Goal: Find specific page/section: Find specific page/section

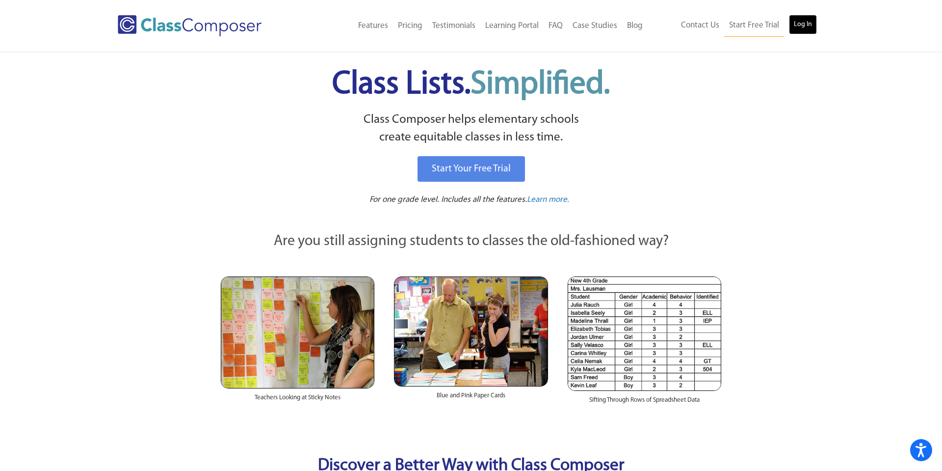
click at [800, 25] on link "Log In" at bounding box center [803, 25] width 28 height 20
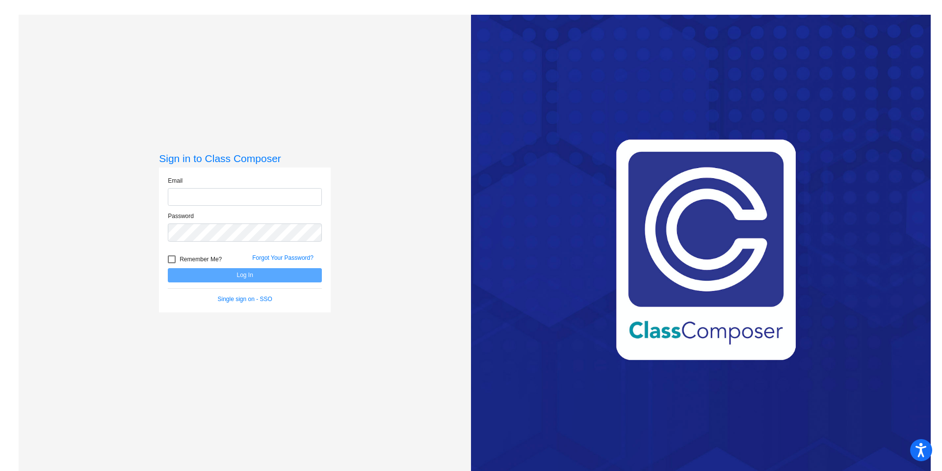
type input "valerie_favrow@lkstevens.wednet.edu"
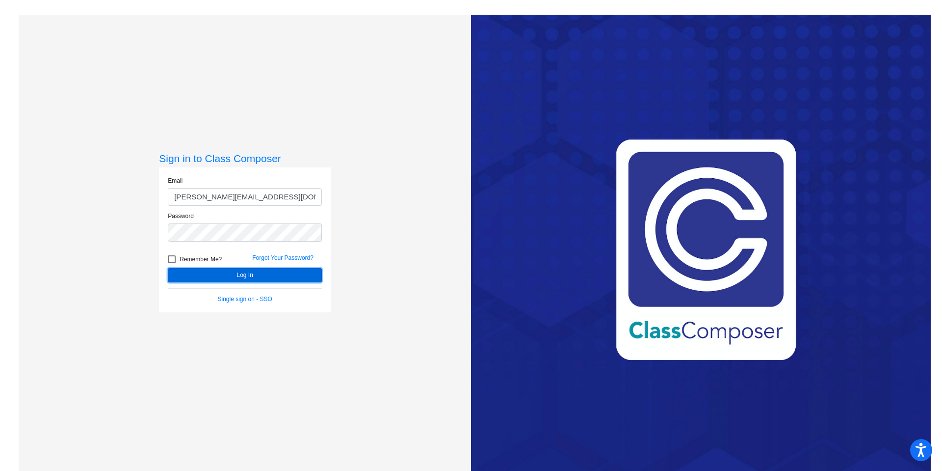
click at [247, 273] on button "Log In" at bounding box center [245, 275] width 154 height 14
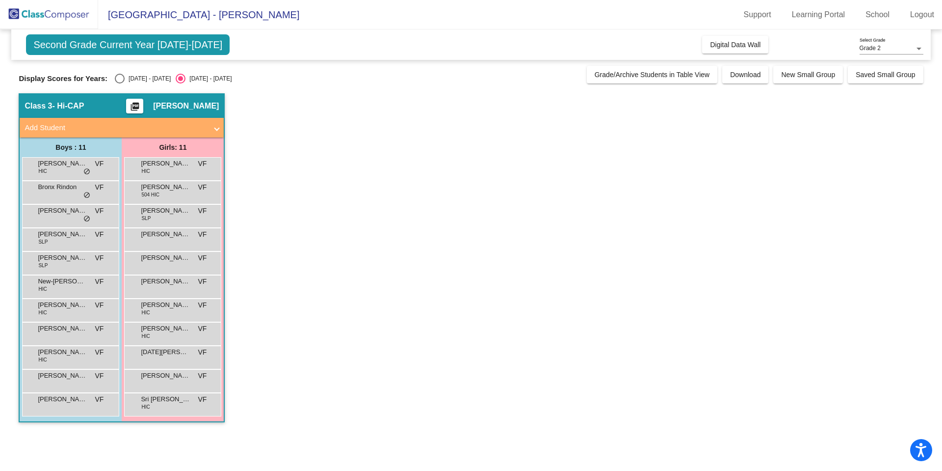
click at [115, 80] on div "Select an option" at bounding box center [120, 79] width 10 height 10
click at [119, 83] on input "2024 - 2025" at bounding box center [119, 83] width 0 height 0
radio input "true"
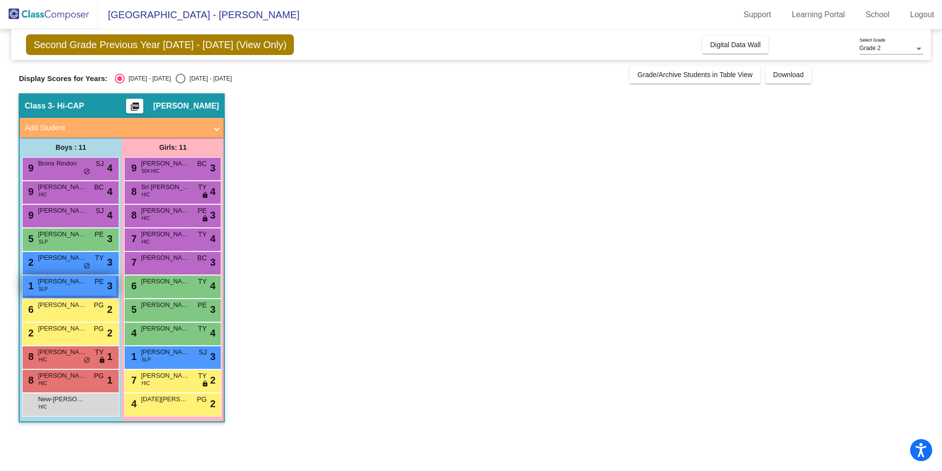
click at [85, 287] on div "1 Lucas Crisostomo SLP PE lock do_not_disturb_alt 3" at bounding box center [70, 285] width 94 height 20
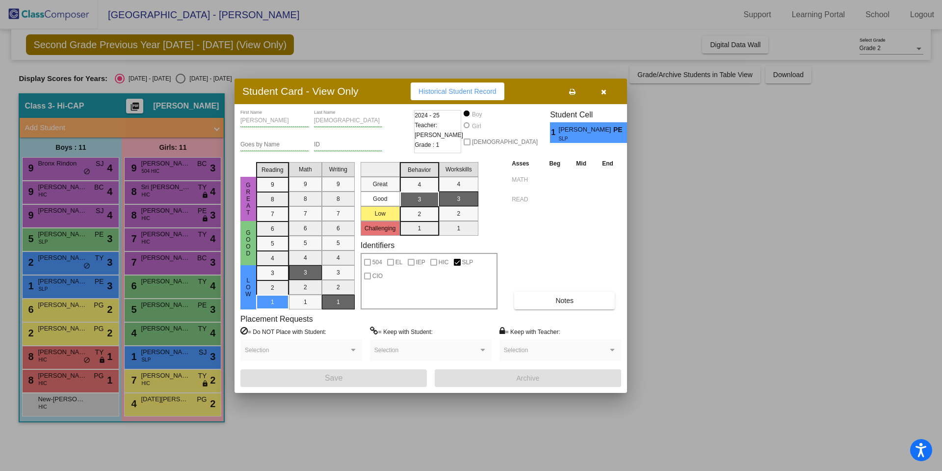
click at [73, 354] on div at bounding box center [471, 235] width 942 height 471
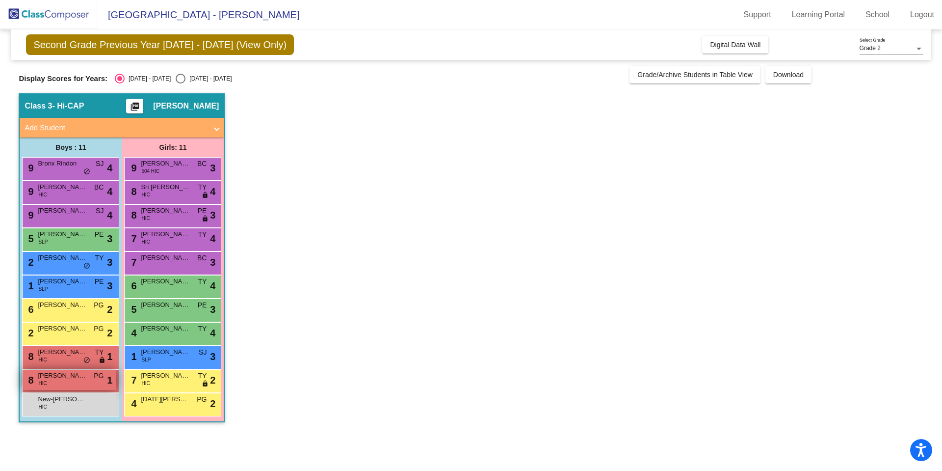
click at [64, 371] on span "Robert Mensah" at bounding box center [62, 375] width 49 height 10
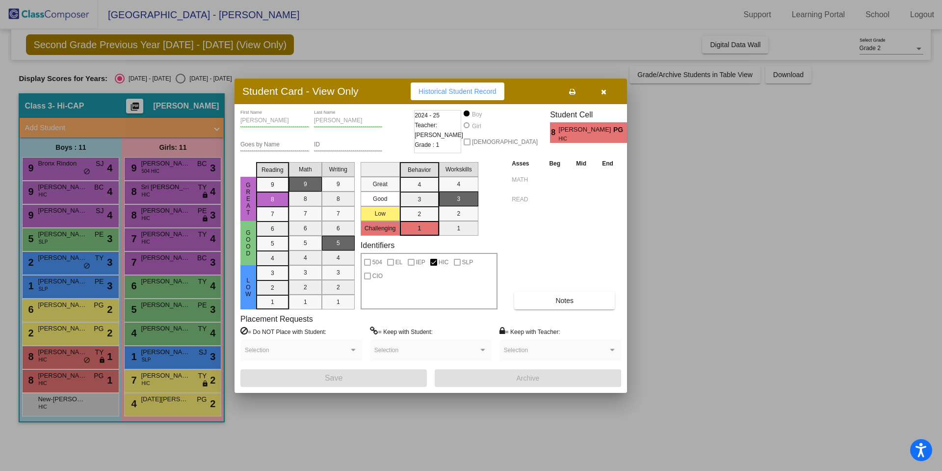
click at [67, 382] on div at bounding box center [471, 235] width 942 height 471
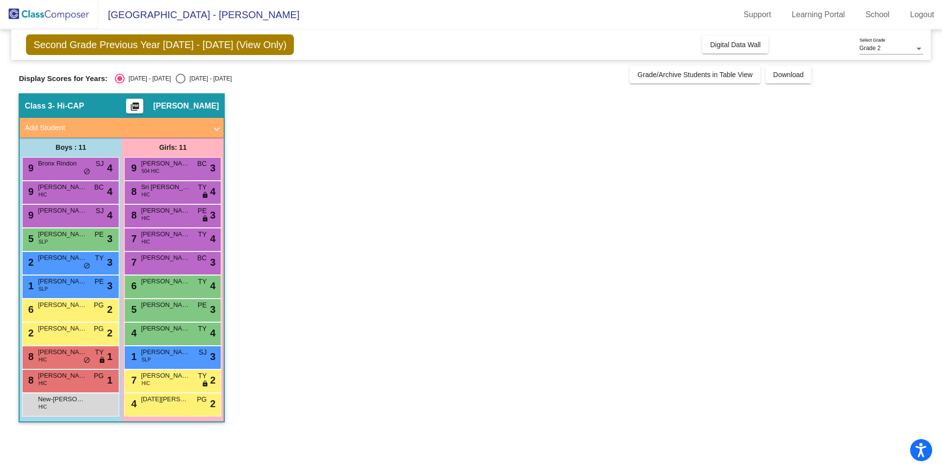
click at [67, 382] on div "8 Robert Mensah HIC PG lock do_not_disturb_alt 1" at bounding box center [70, 379] width 94 height 20
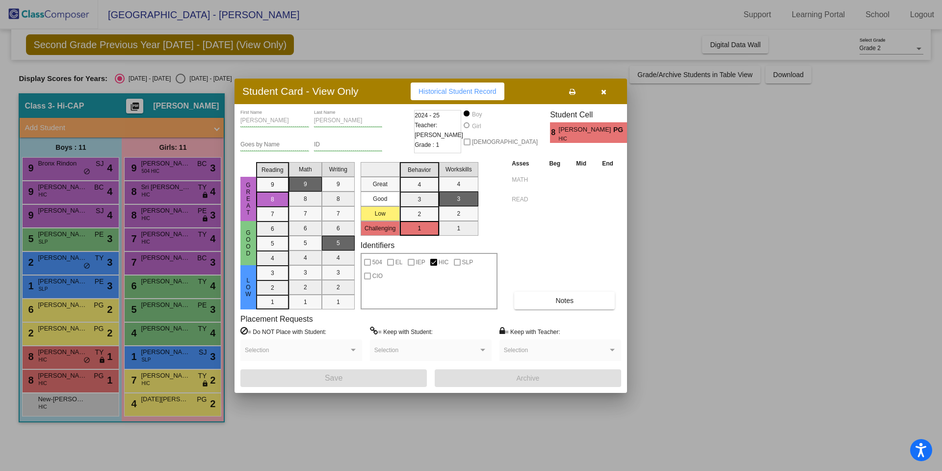
click at [172, 407] on div at bounding box center [471, 235] width 942 height 471
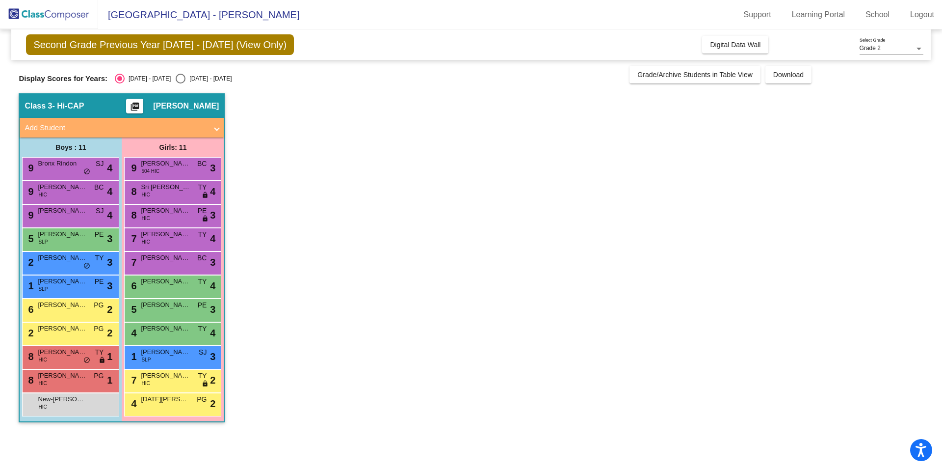
click at [172, 407] on div "4 Noel Robbins PG lock do_not_disturb_alt 2" at bounding box center [173, 403] width 94 height 20
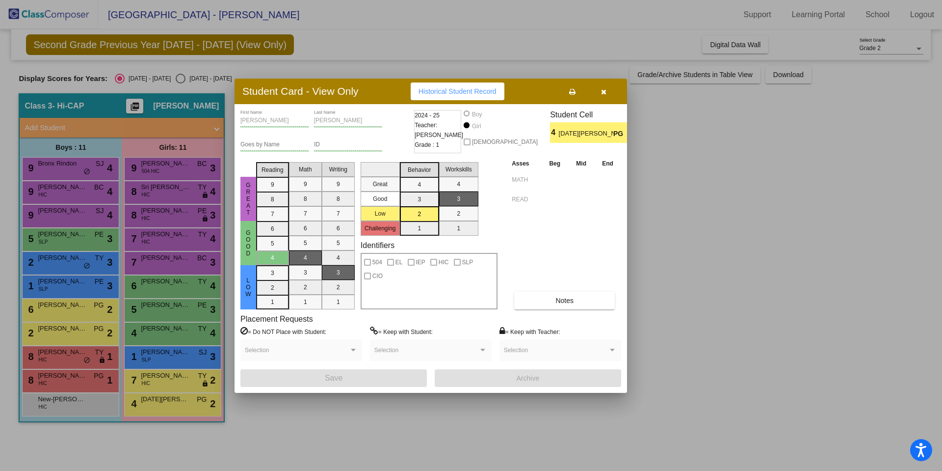
click at [178, 381] on div at bounding box center [471, 235] width 942 height 471
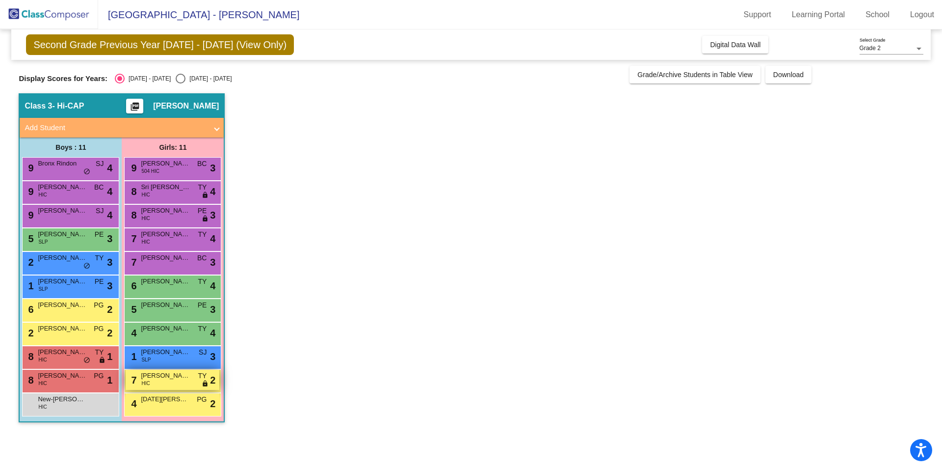
click at [180, 376] on span "Lavinia Contini" at bounding box center [165, 375] width 49 height 10
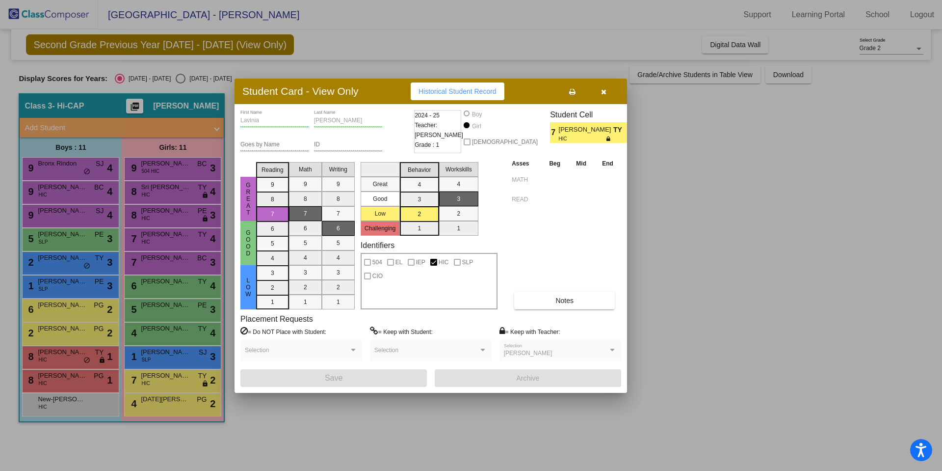
click at [175, 358] on div at bounding box center [471, 235] width 942 height 471
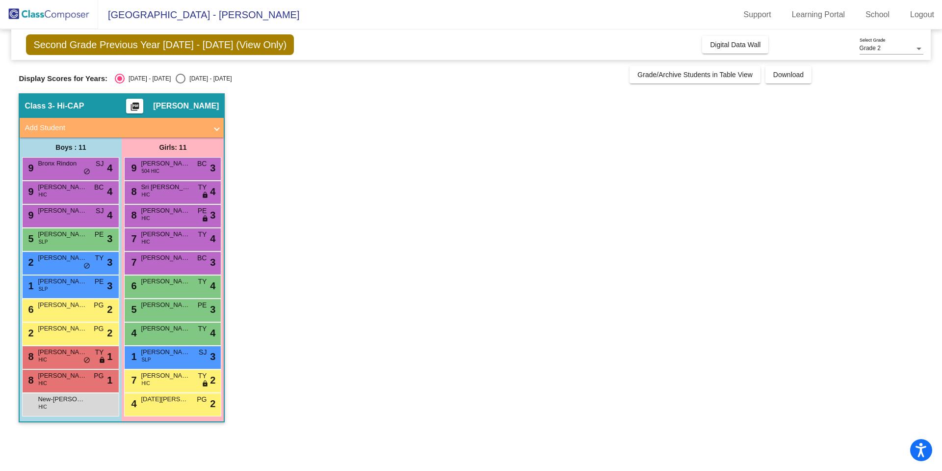
click at [175, 358] on div "1 Briella Talbott-Ragsdale SLP SJ lock do_not_disturb_alt 3" at bounding box center [173, 356] width 94 height 20
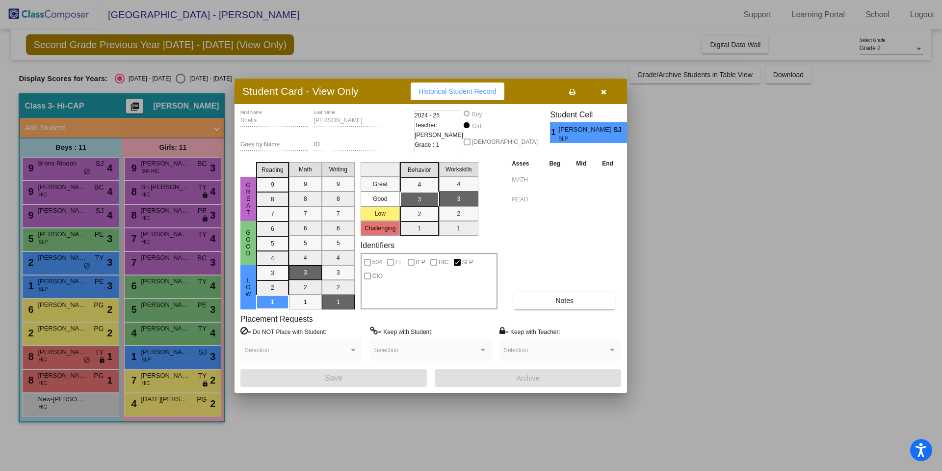
click at [175, 334] on div at bounding box center [471, 235] width 942 height 471
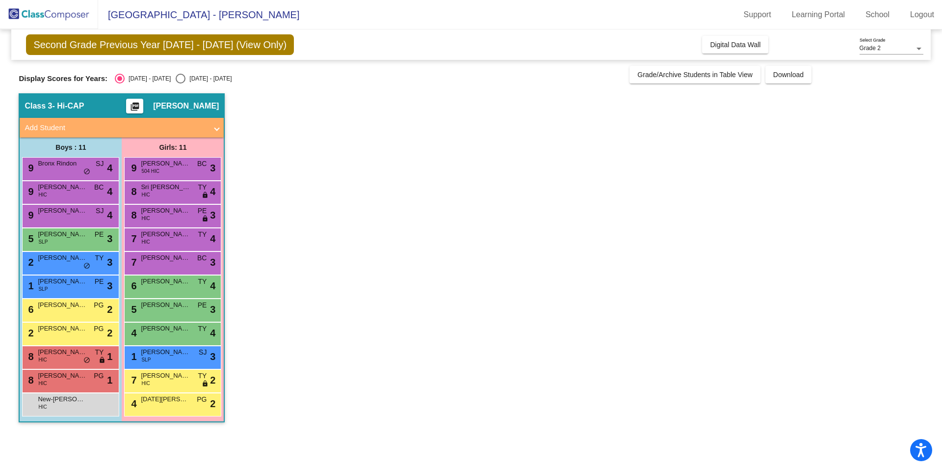
click at [175, 334] on div "4 Esma Bezdrob TY lock do_not_disturb_alt 4" at bounding box center [173, 332] width 94 height 20
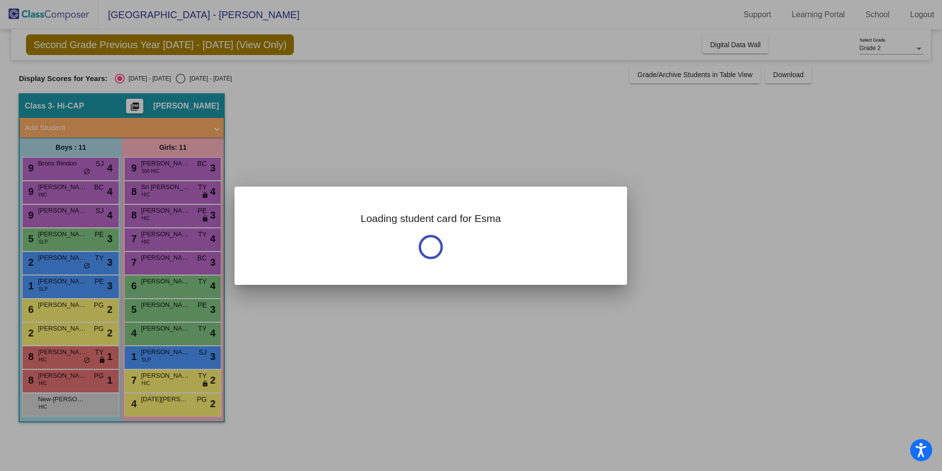
click at [175, 334] on div at bounding box center [471, 235] width 942 height 471
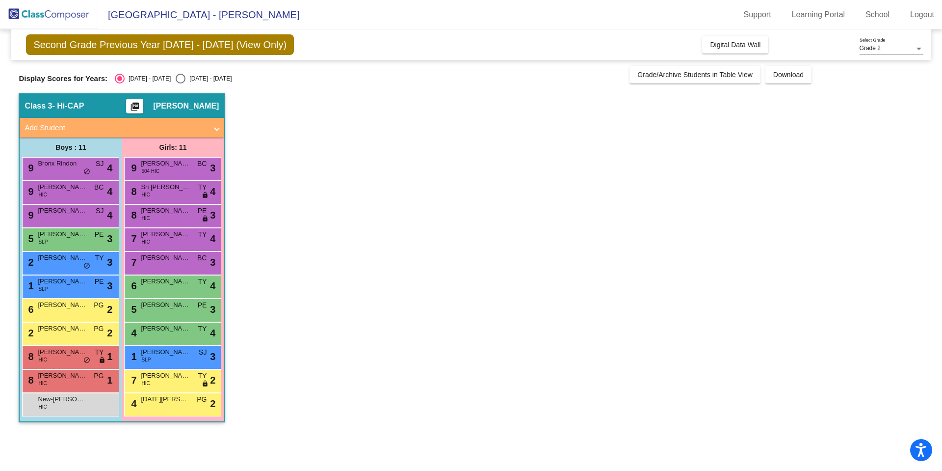
click at [175, 334] on div "4 Esma Bezdrob TY lock do_not_disturb_alt 4" at bounding box center [173, 332] width 94 height 20
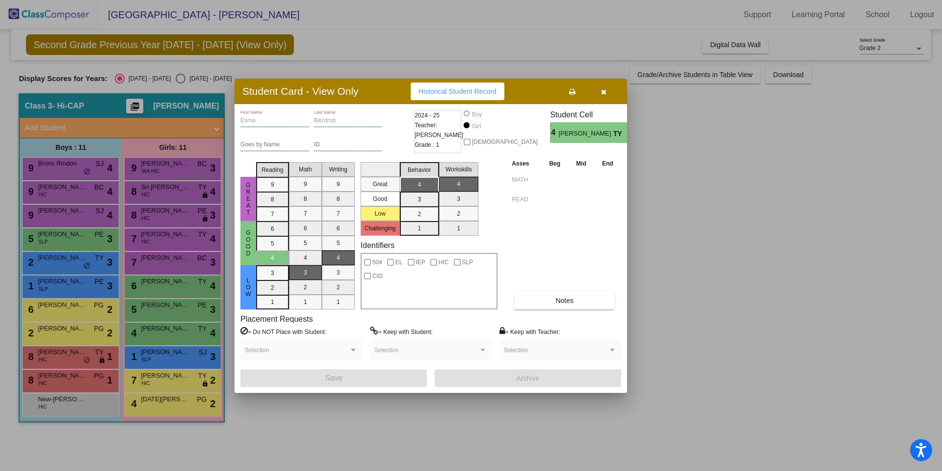
click at [177, 316] on div at bounding box center [471, 235] width 942 height 471
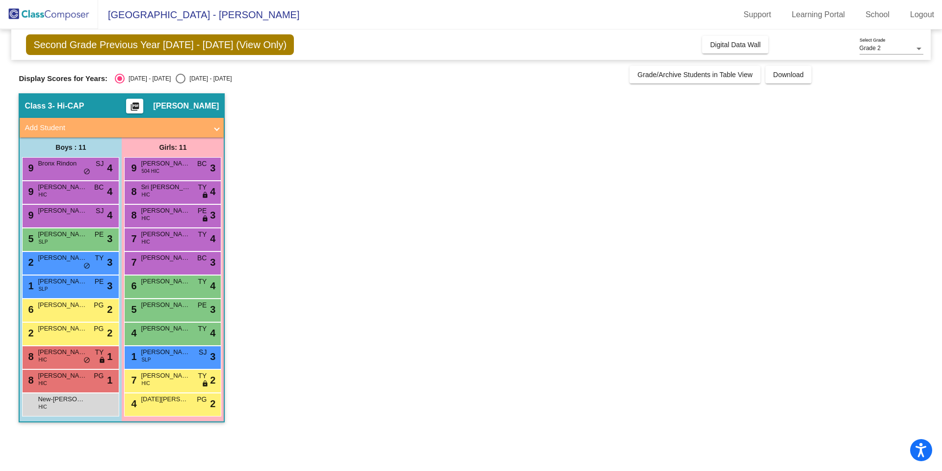
click at [177, 316] on div "5 Sangeen Baloch PE lock do_not_disturb_alt 3" at bounding box center [173, 309] width 94 height 20
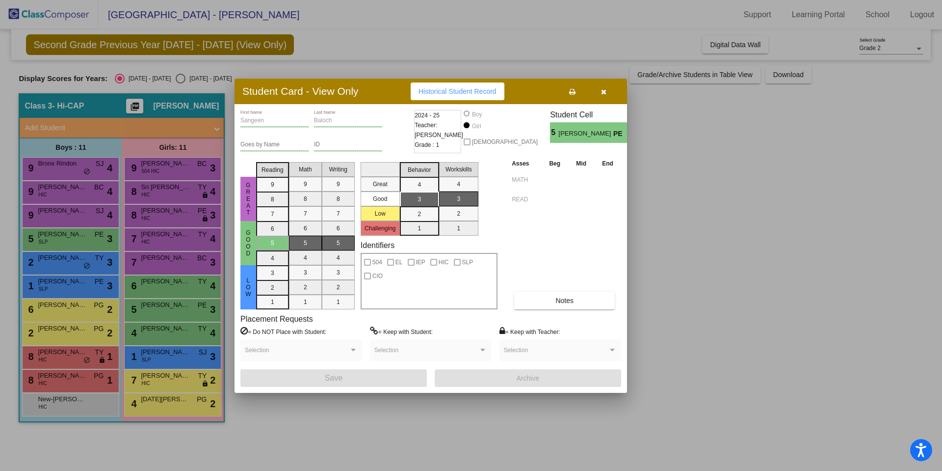
click at [181, 287] on div at bounding box center [471, 235] width 942 height 471
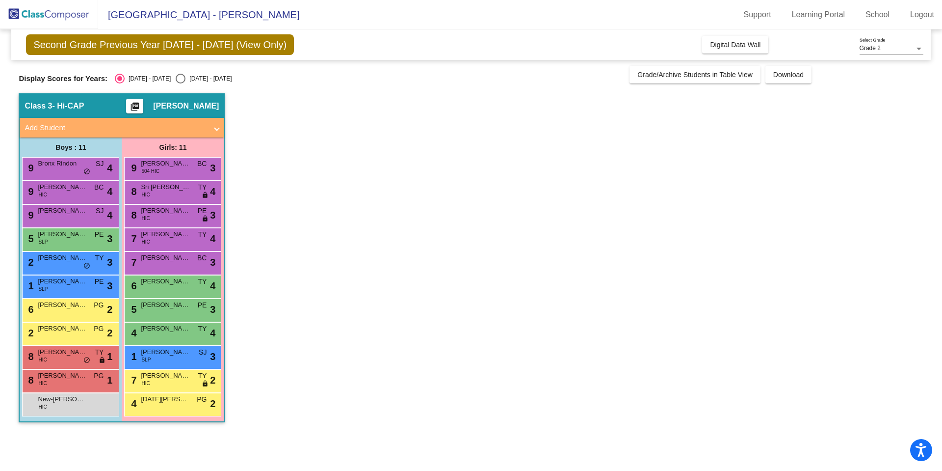
click at [181, 287] on div "6 Diana Hughey TY lock do_not_disturb_alt 4" at bounding box center [173, 285] width 94 height 20
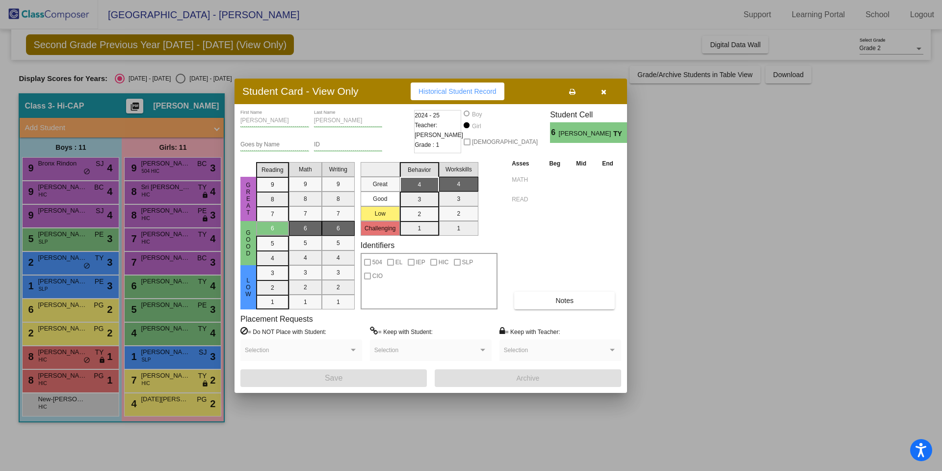
click at [73, 283] on div at bounding box center [471, 235] width 942 height 471
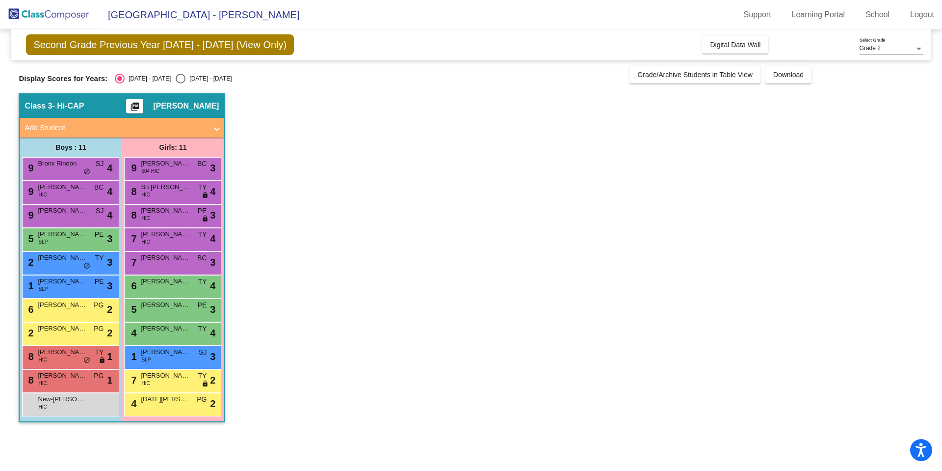
click at [73, 283] on span "Lucas Crisostomo" at bounding box center [62, 281] width 49 height 10
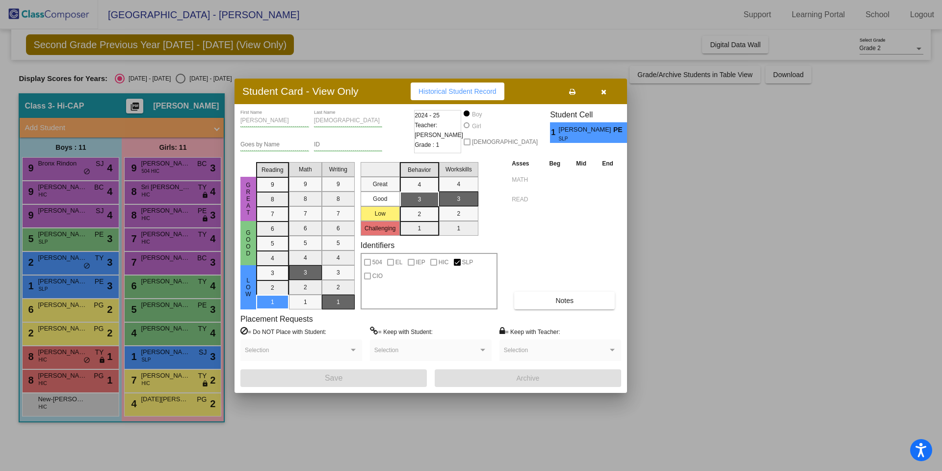
click at [733, 166] on div at bounding box center [471, 235] width 942 height 471
